Goal: Task Accomplishment & Management: Manage account settings

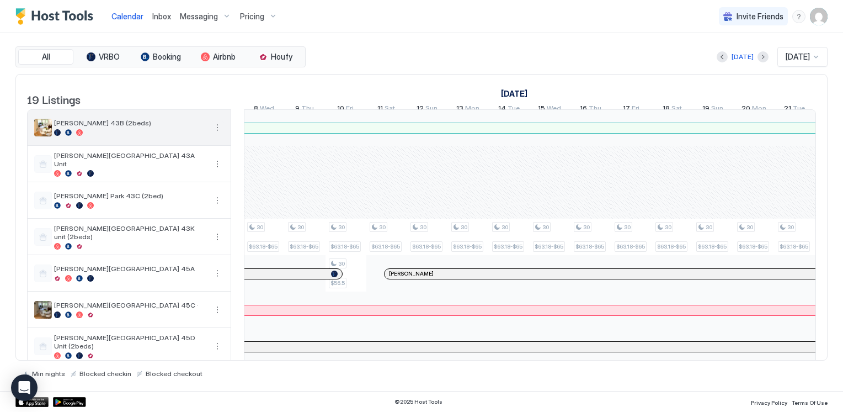
click at [216, 131] on button "More options" at bounding box center [217, 127] width 13 height 13
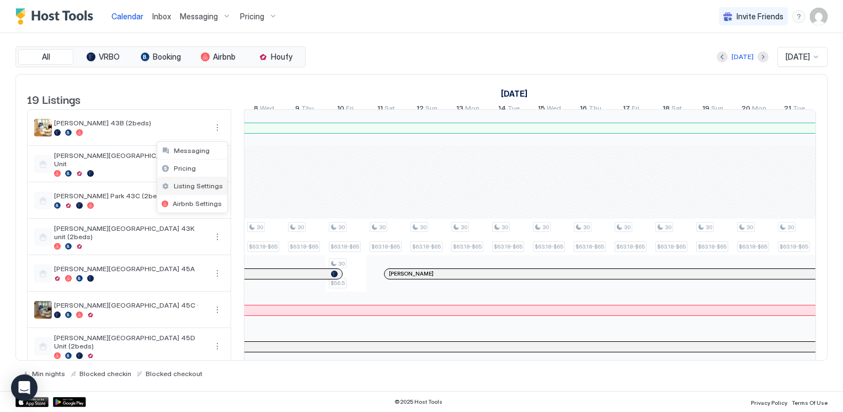
click at [188, 183] on span "Listing Settings" at bounding box center [198, 186] width 49 height 8
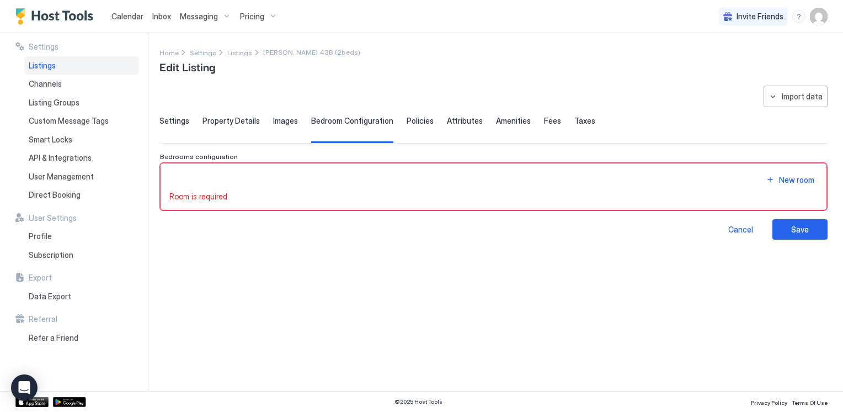
click at [172, 129] on div "Settings" at bounding box center [174, 129] width 30 height 27
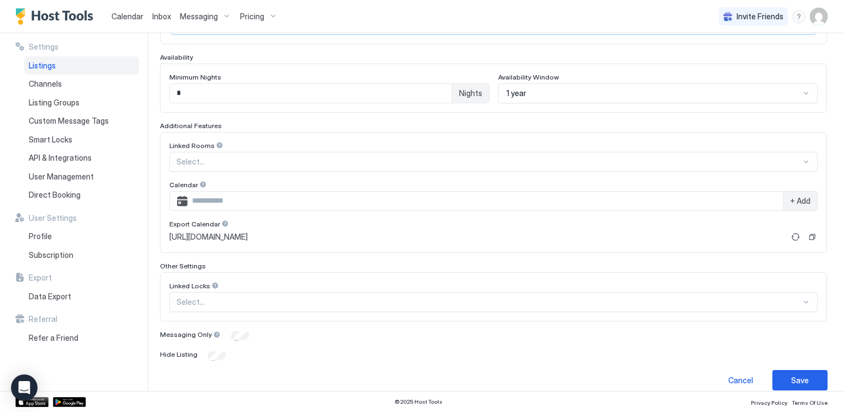
scroll to position [290, 0]
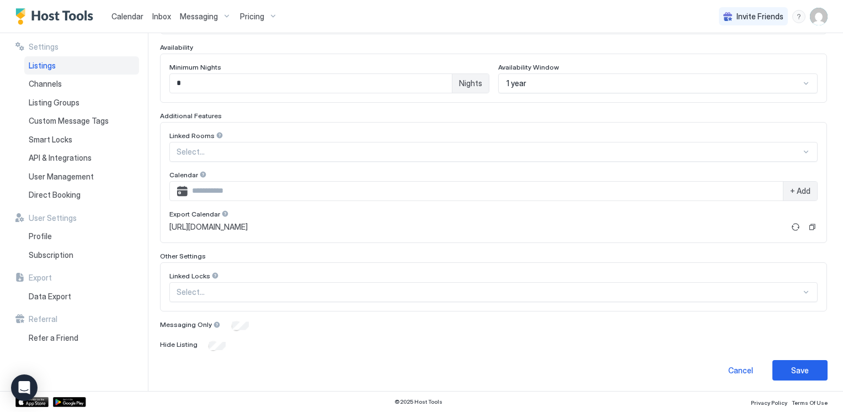
click at [800, 373] on button "Save" at bounding box center [800, 370] width 55 height 20
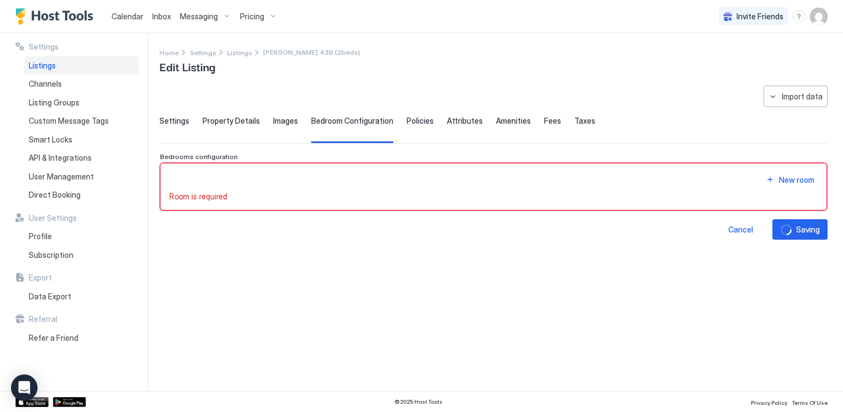
scroll to position [0, 0]
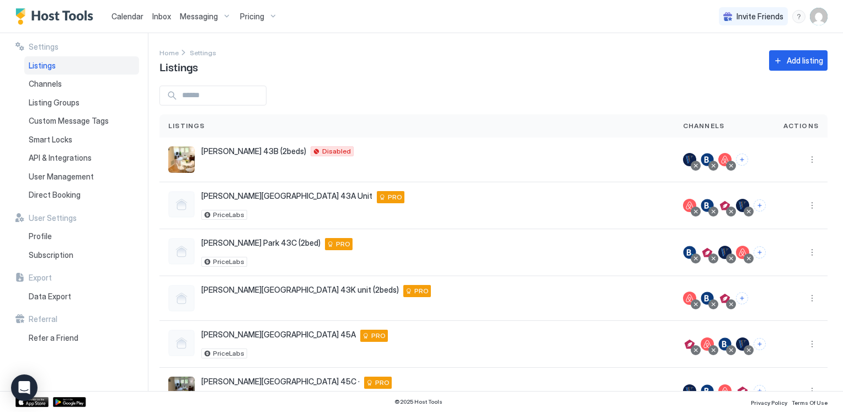
click at [220, 100] on input "Input Field" at bounding box center [222, 95] width 88 height 19
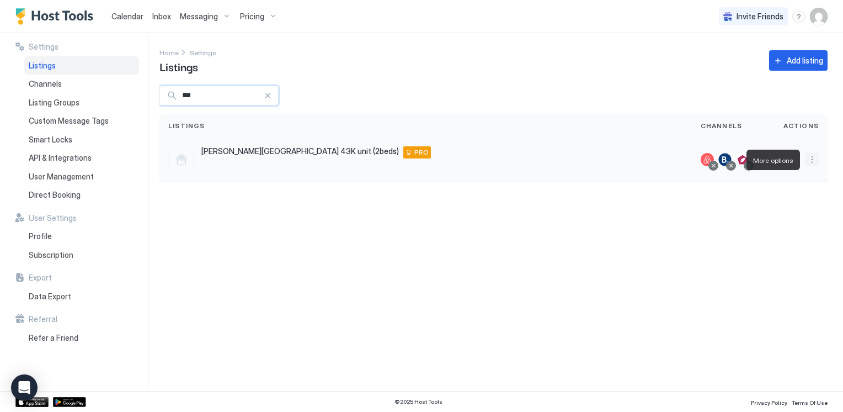
type input "***"
click at [811, 160] on button "More options" at bounding box center [812, 159] width 13 height 13
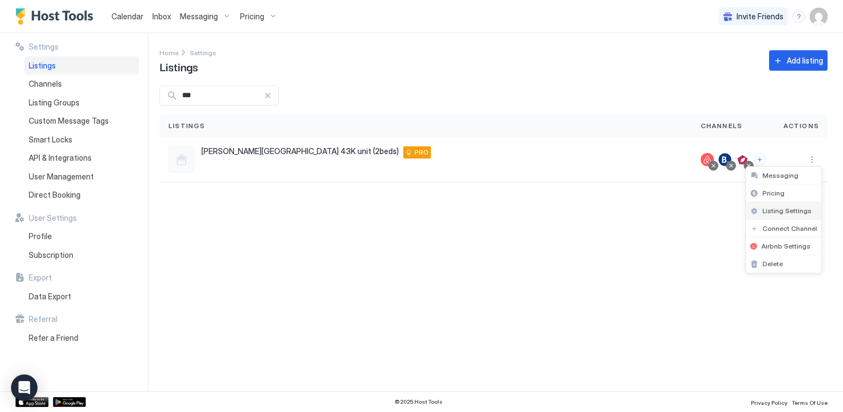
click at [781, 210] on span "Listing Settings" at bounding box center [787, 210] width 49 height 8
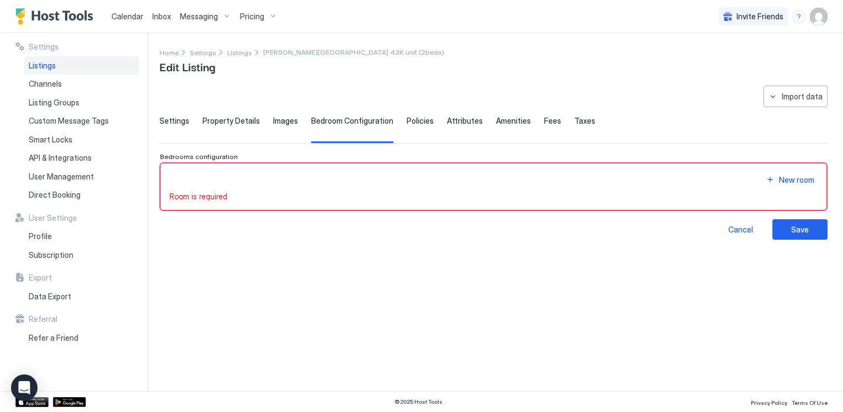
click at [182, 121] on span "Settings" at bounding box center [174, 121] width 30 height 10
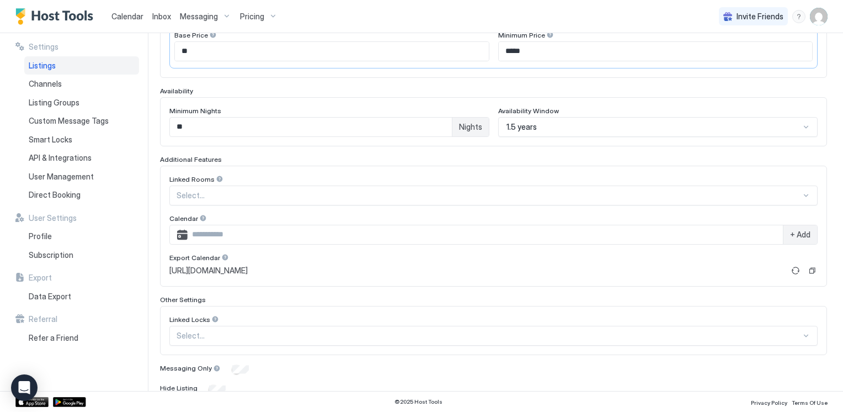
scroll to position [290, 0]
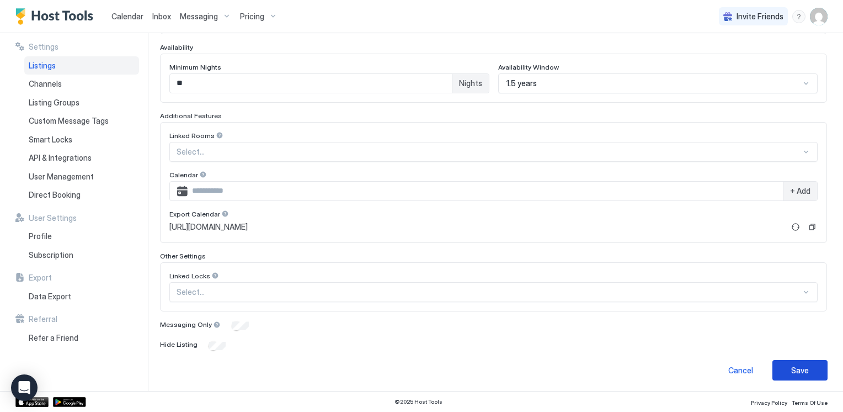
click at [773, 368] on button "Save" at bounding box center [800, 370] width 55 height 20
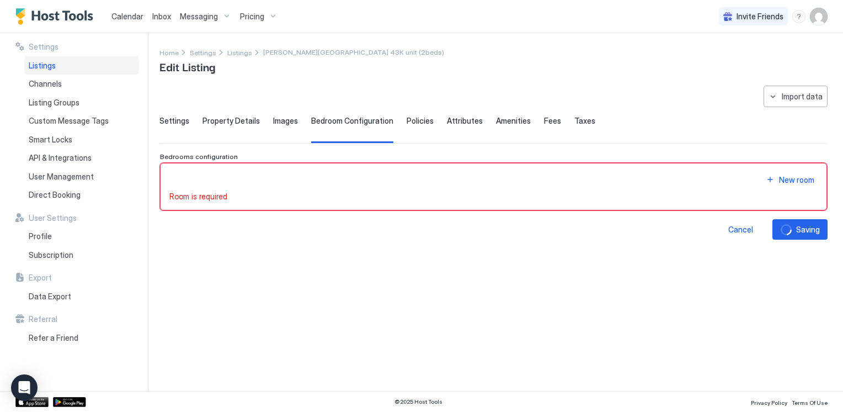
scroll to position [0, 0]
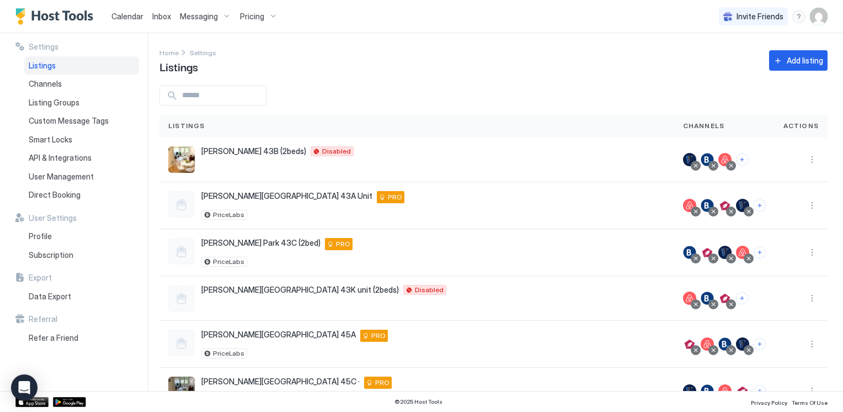
click at [233, 98] on input "Input Field" at bounding box center [222, 95] width 88 height 19
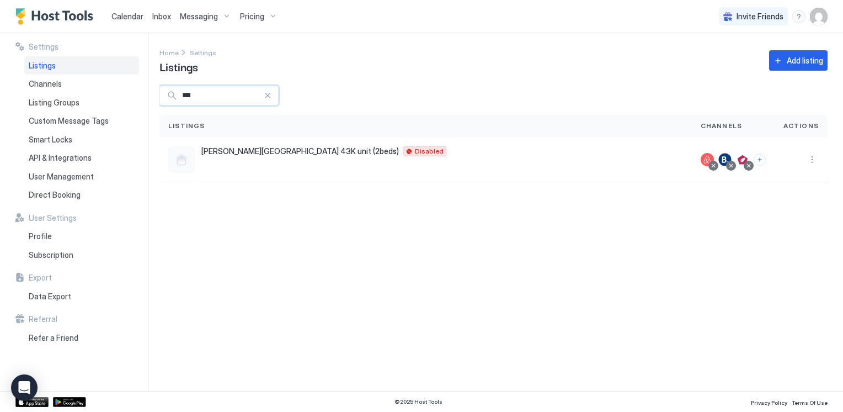
type input "***"
click at [272, 98] on div at bounding box center [268, 96] width 8 height 8
click at [51, 63] on span "Listings" at bounding box center [42, 66] width 27 height 10
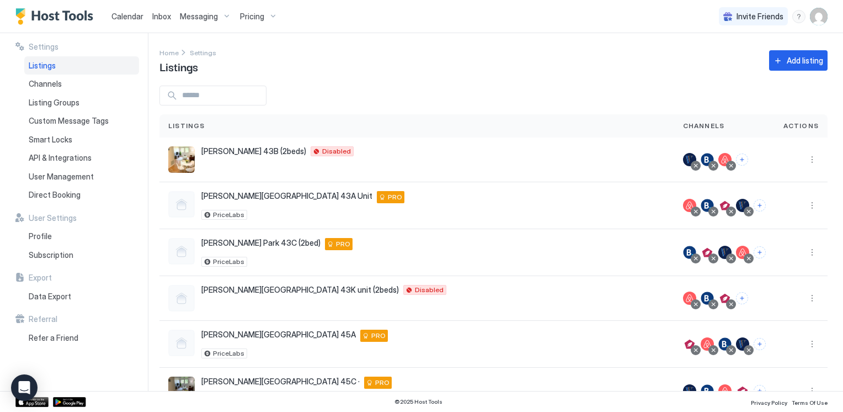
click at [130, 19] on span "Calendar" at bounding box center [127, 16] width 32 height 9
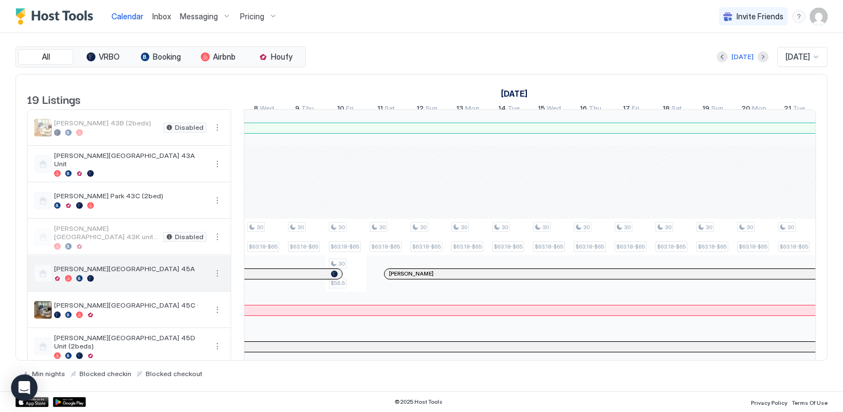
scroll to position [0, 613]
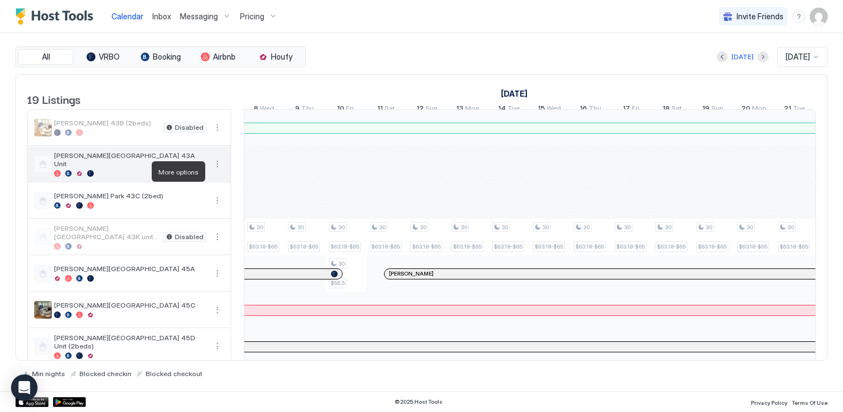
click at [217, 171] on button "More options" at bounding box center [217, 163] width 13 height 13
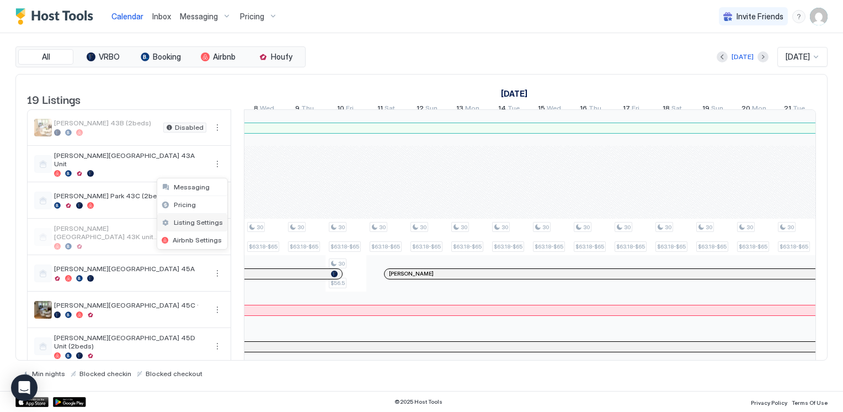
click at [192, 224] on span "Listing Settings" at bounding box center [198, 222] width 49 height 8
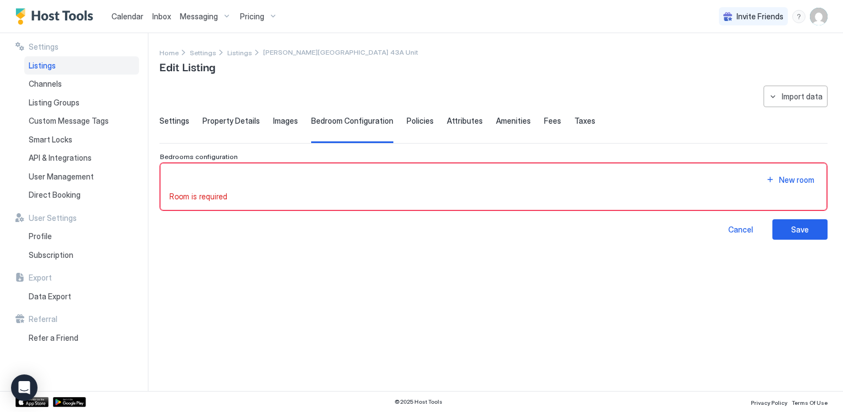
click at [173, 125] on span "Settings" at bounding box center [174, 121] width 30 height 10
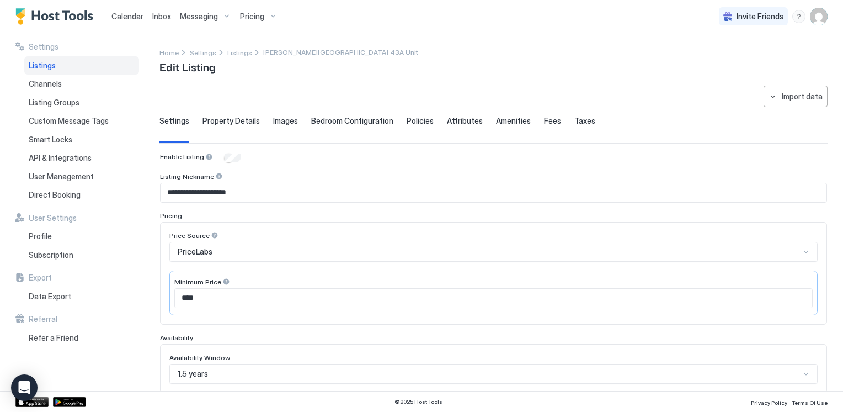
scroll to position [276, 0]
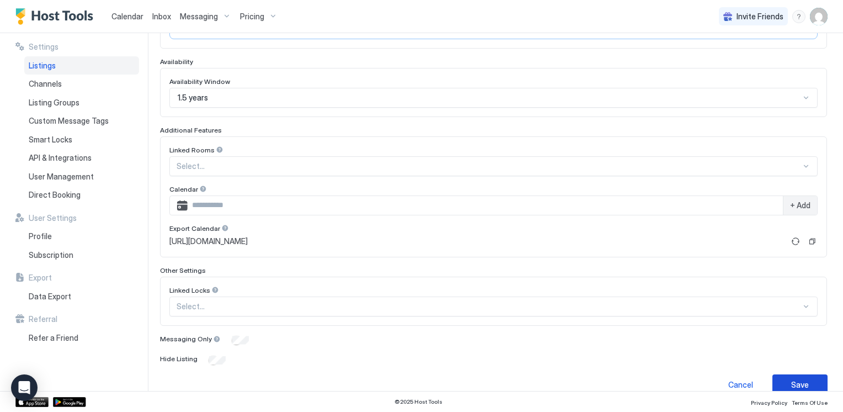
click at [805, 375] on button "Save" at bounding box center [800, 384] width 55 height 20
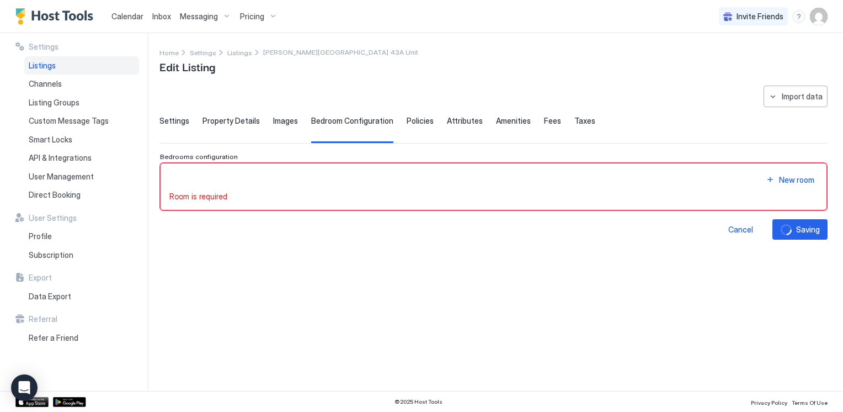
scroll to position [0, 0]
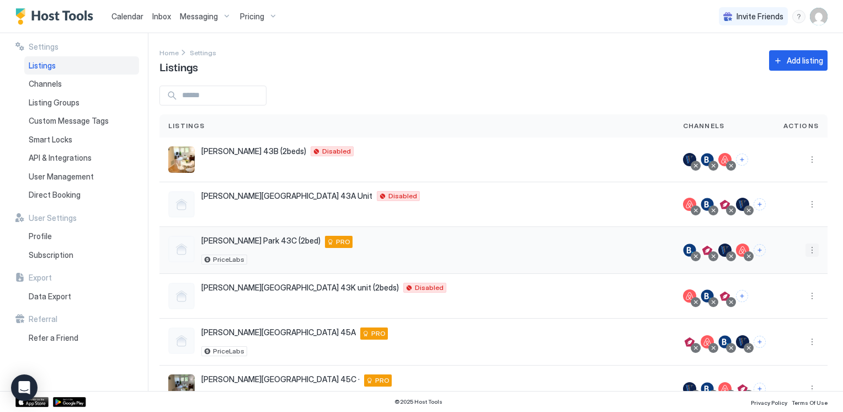
click at [806, 253] on button "More options" at bounding box center [812, 249] width 13 height 13
click at [770, 301] on span "Listing Settings" at bounding box center [778, 300] width 49 height 8
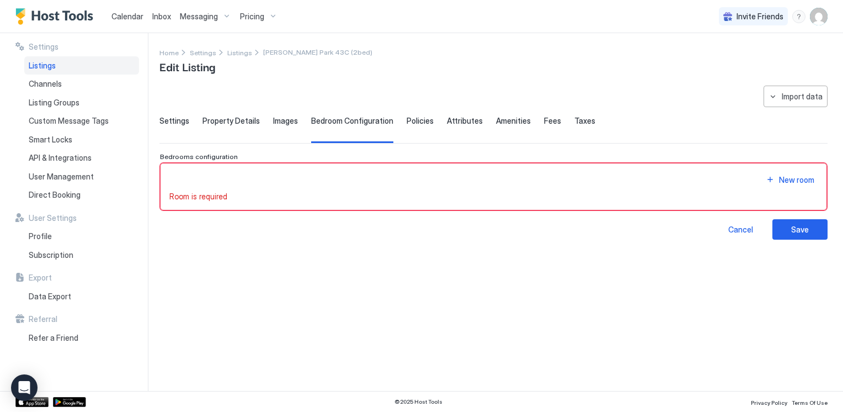
click at [169, 122] on span "Settings" at bounding box center [174, 121] width 30 height 10
click at [179, 121] on span "Settings" at bounding box center [174, 121] width 30 height 10
click at [225, 155] on span "Bedrooms configuration" at bounding box center [199, 156] width 78 height 8
click at [170, 119] on span "Settings" at bounding box center [174, 121] width 30 height 10
click at [175, 120] on span "Settings" at bounding box center [174, 121] width 30 height 10
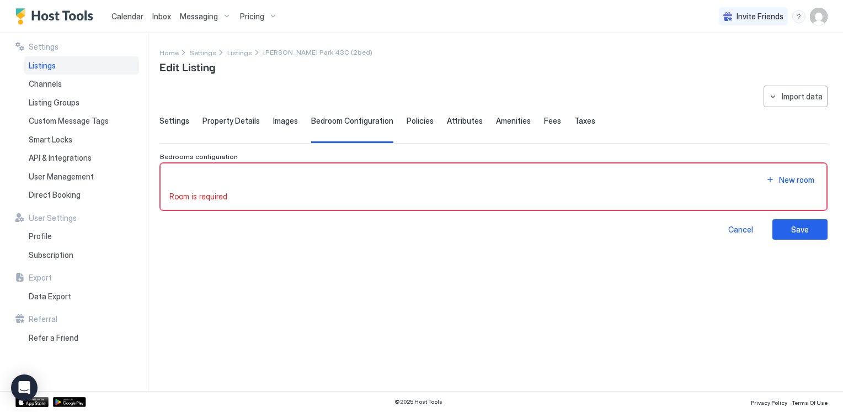
click at [175, 120] on span "Settings" at bounding box center [174, 121] width 30 height 10
click at [175, 119] on span "Settings" at bounding box center [174, 121] width 30 height 10
click at [174, 126] on div "Settings" at bounding box center [174, 129] width 30 height 27
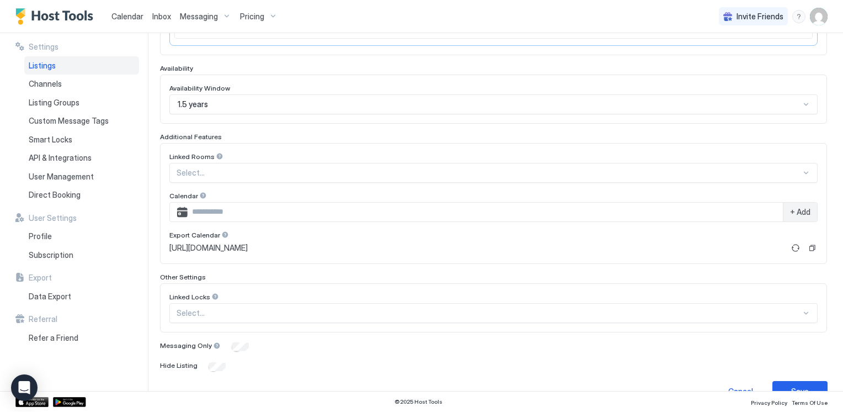
scroll to position [276, 0]
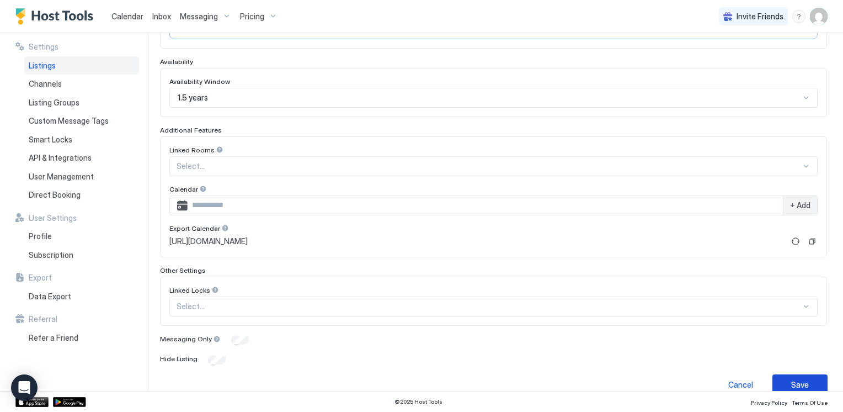
click at [791, 379] on div "Save" at bounding box center [800, 385] width 18 height 12
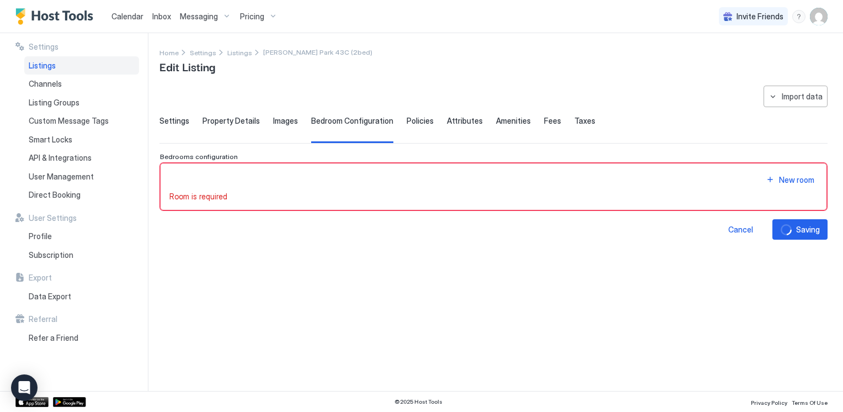
scroll to position [0, 0]
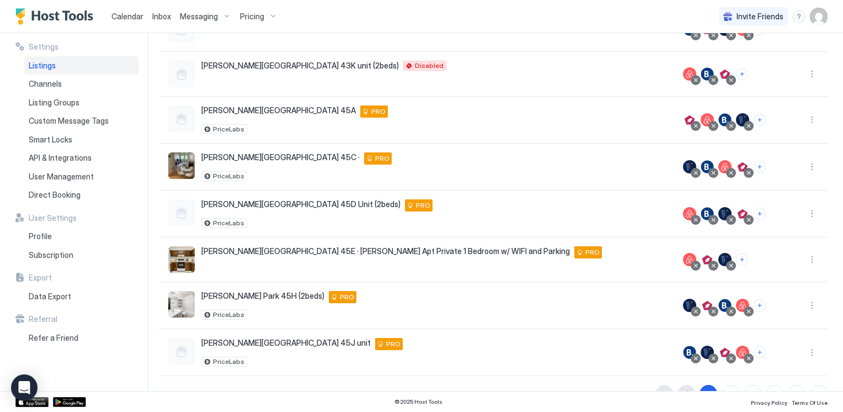
scroll to position [221, 0]
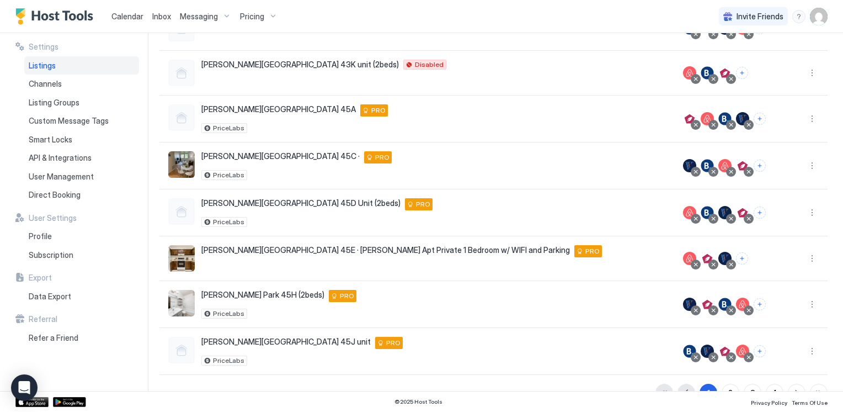
click at [133, 18] on span "Calendar" at bounding box center [127, 16] width 32 height 9
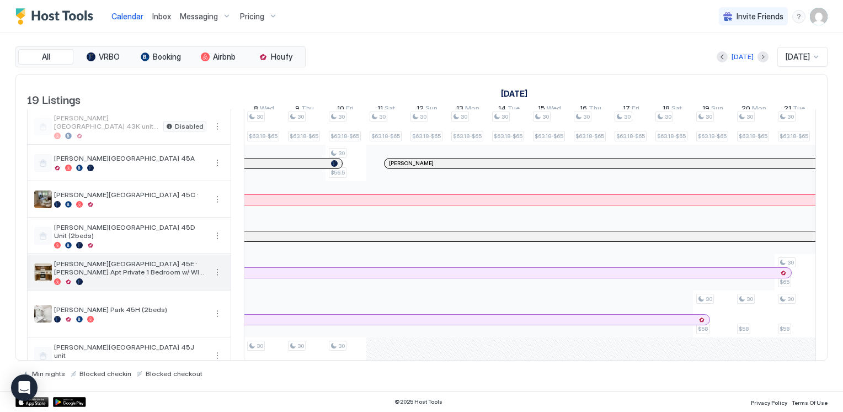
scroll to position [166, 0]
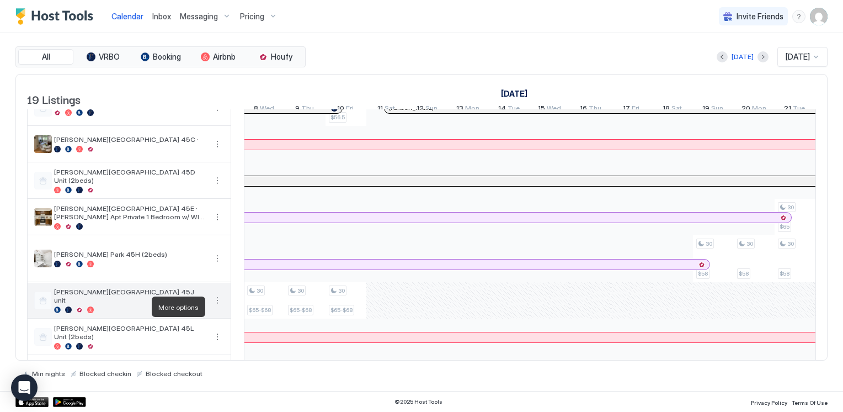
click at [215, 307] on button "More options" at bounding box center [217, 300] width 13 height 13
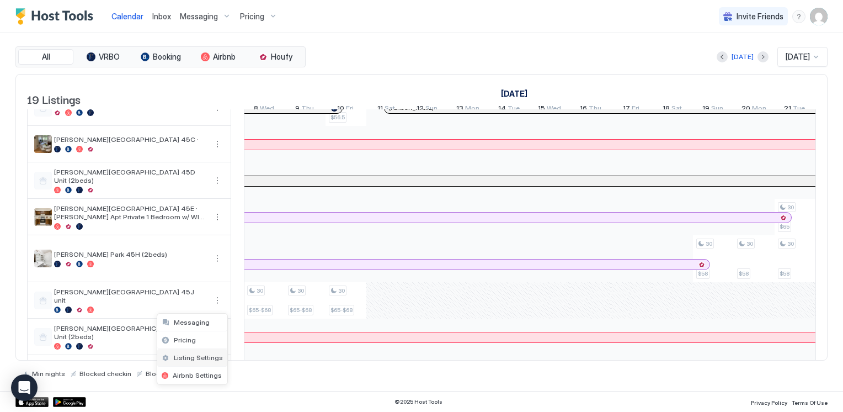
click at [201, 356] on span "Listing Settings" at bounding box center [198, 357] width 49 height 8
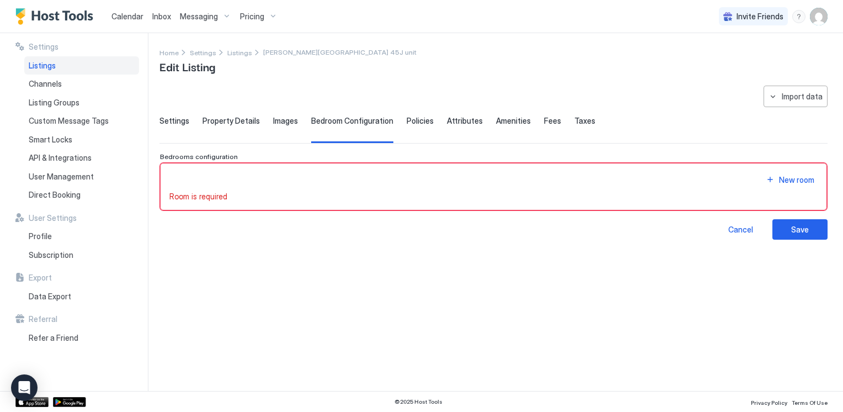
click at [173, 120] on span "Settings" at bounding box center [174, 121] width 30 height 10
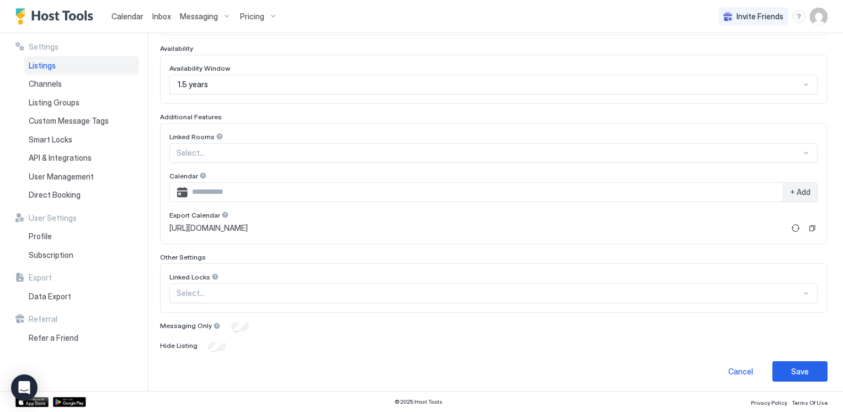
scroll to position [290, 0]
click at [803, 365] on button "Save" at bounding box center [800, 370] width 55 height 20
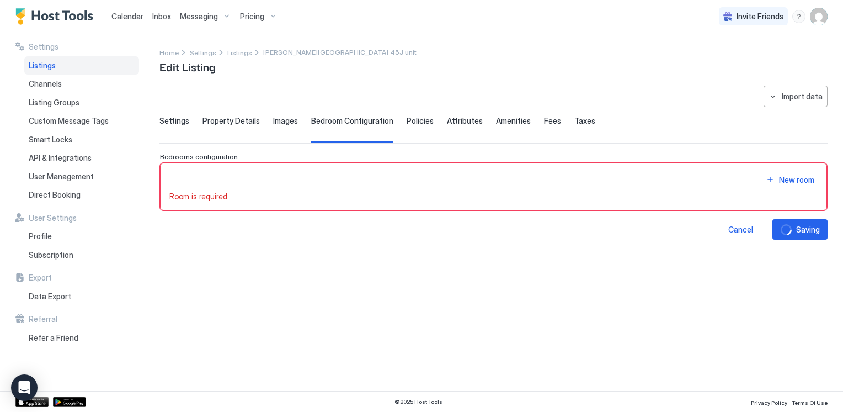
scroll to position [0, 0]
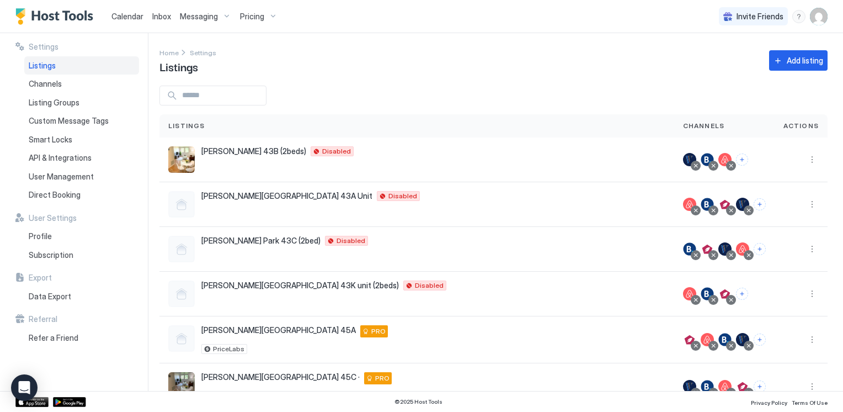
click at [204, 93] on input "Input Field" at bounding box center [222, 95] width 88 height 19
click at [311, 63] on div "Home Settings Listings Add listing" at bounding box center [493, 60] width 668 height 28
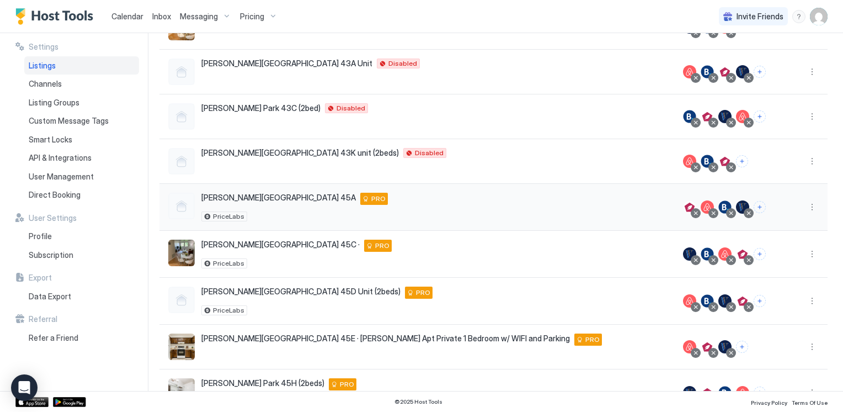
scroll to position [130, 0]
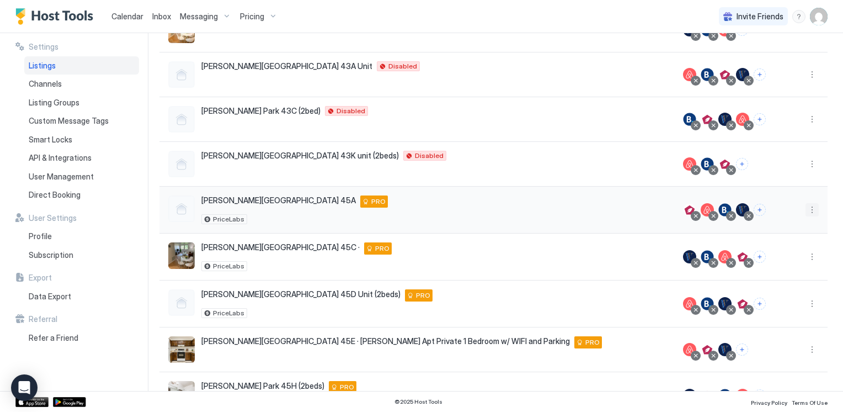
click at [806, 210] on button "More options" at bounding box center [812, 209] width 13 height 13
click at [779, 256] on span "Listing Settings" at bounding box center [778, 260] width 49 height 8
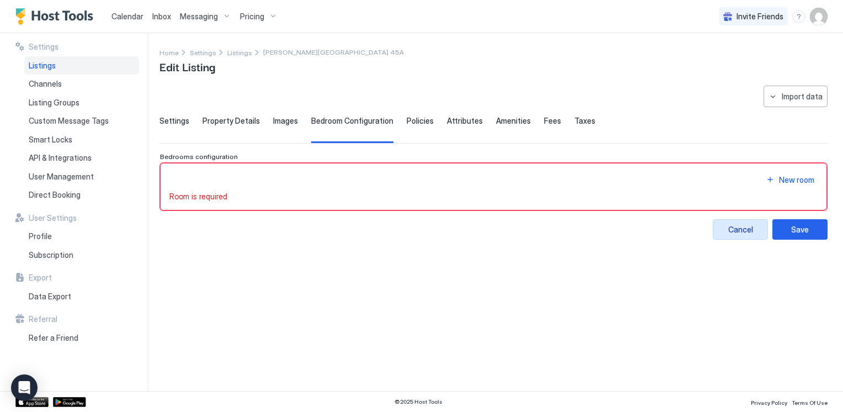
click at [739, 224] on div "Cancel" at bounding box center [740, 230] width 25 height 12
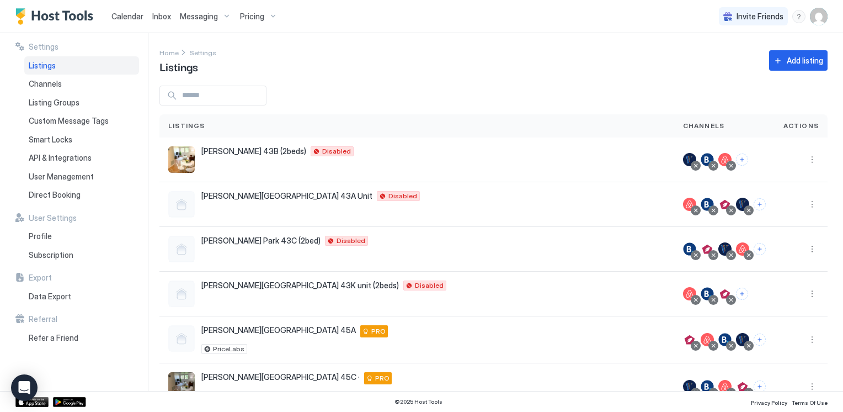
click at [124, 14] on span "Calendar" at bounding box center [127, 16] width 32 height 9
